Goal: Find contact information

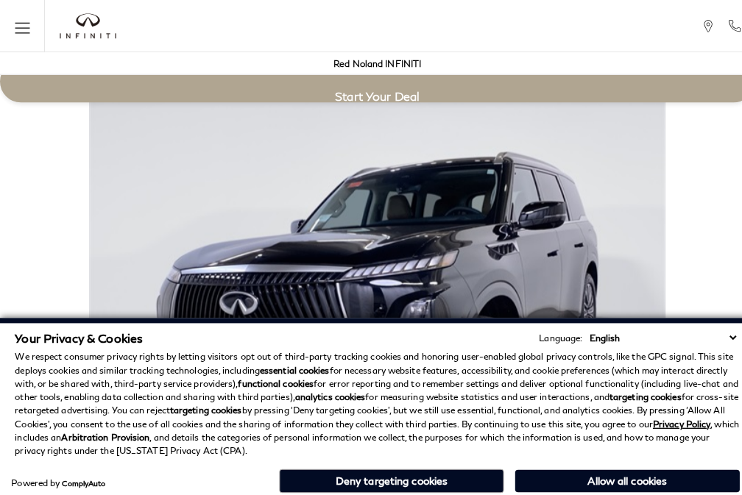
scroll to position [3311, 0]
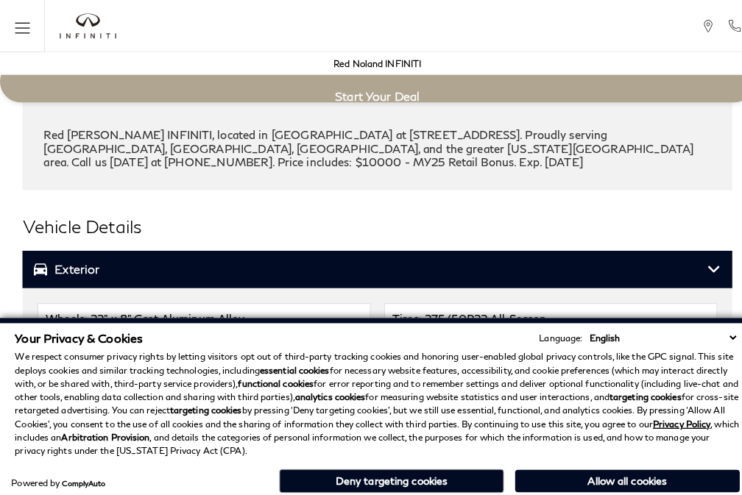
click at [33, 258] on h3 "Exterior" at bounding box center [364, 265] width 662 height 15
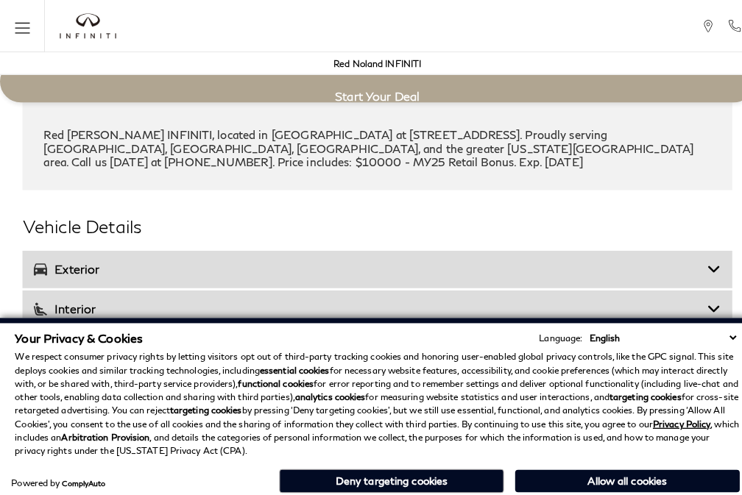
click at [259, 221] on div "Vehicle Details Exterior Wheels: 22" x 8" Cast Aluminum Alloy Tires: 275/50R22 …" at bounding box center [371, 363] width 698 height 308
click at [33, 258] on h3 "Exterior" at bounding box center [364, 265] width 662 height 15
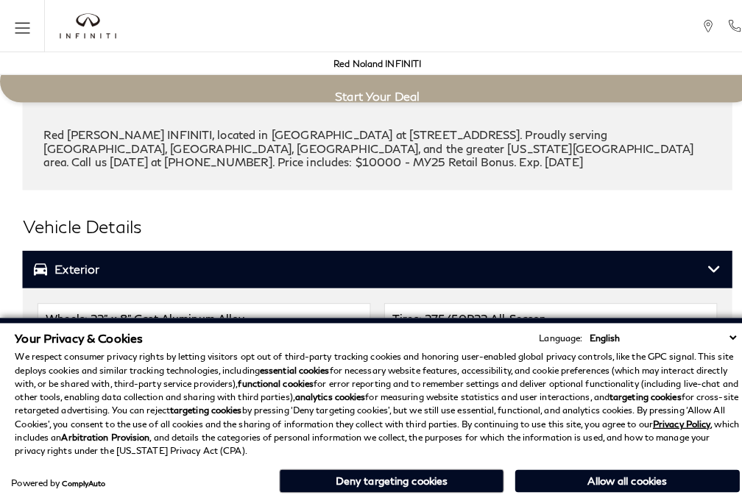
click at [296, 184] on section "Basic Info Exterior: BLACK OBSIDIAN" at bounding box center [371, 388] width 742 height 3922
click at [33, 258] on h3 "Exterior" at bounding box center [364, 265] width 662 height 15
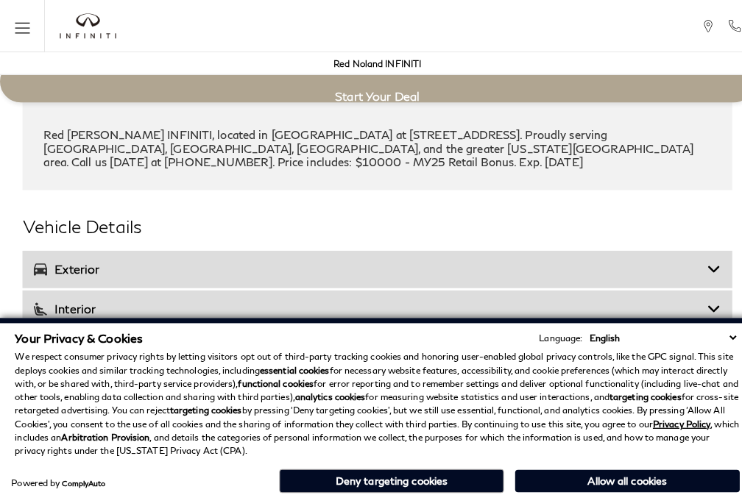
click at [369, 147] on div "Come check out the all new 2025 QX80! Ask about rates as low as 2.9% for up to …" at bounding box center [371, 86] width 656 height 159
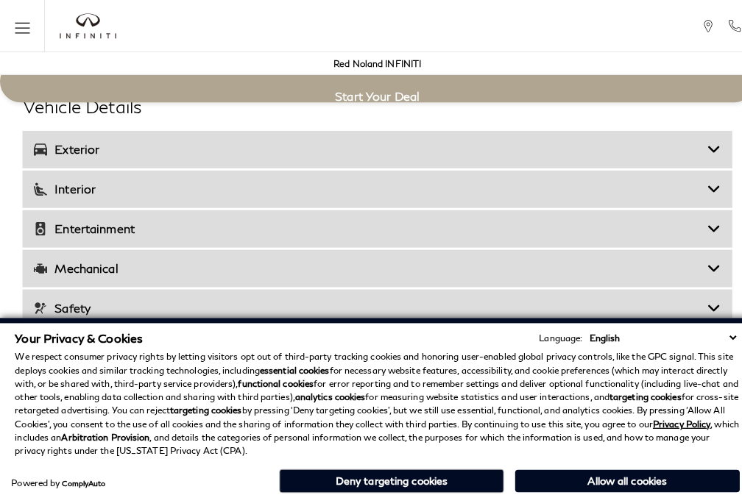
scroll to position [2593, 0]
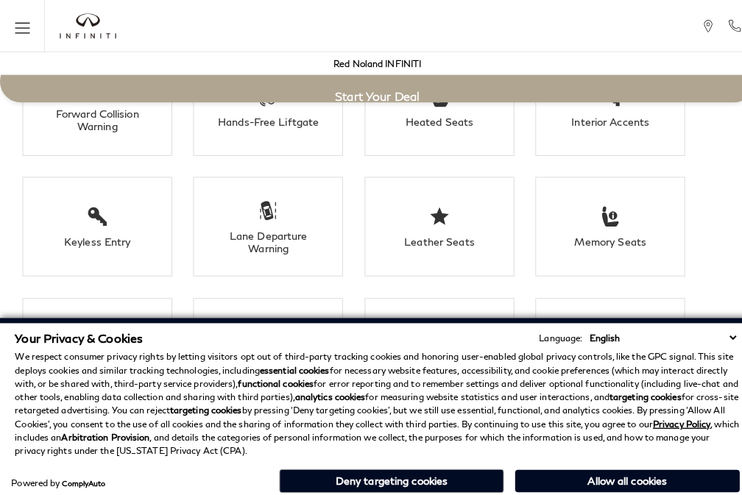
click link "Call sales Phone Number [PHONE_NUMBER]" at bounding box center [0, 0] width 0 height 0
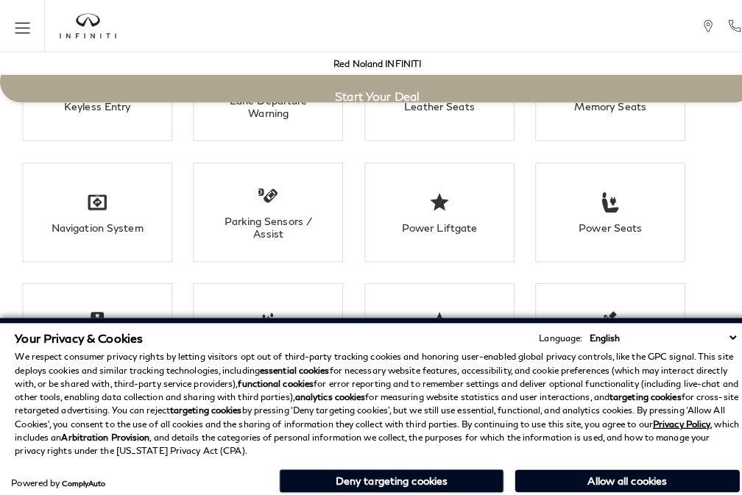
scroll to position [2744, 0]
